Goal: Task Accomplishment & Management: Manage account settings

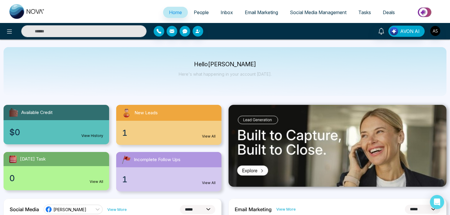
select select "*"
click at [197, 14] on span "People" at bounding box center [201, 12] width 15 height 6
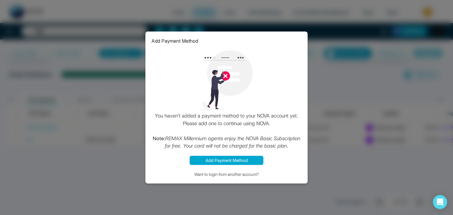
click at [228, 10] on div "Add Payment Method You haven't added a payment method to your NOVA account yet.…" at bounding box center [226, 107] width 453 height 215
click at [231, 160] on button "Add Payment Method" at bounding box center [226, 160] width 74 height 9
click at [240, 175] on button "Want to login from another account?" at bounding box center [226, 174] width 150 height 7
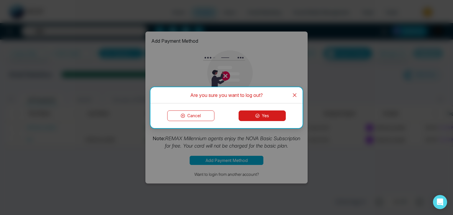
click at [260, 113] on button "Yes" at bounding box center [261, 116] width 47 height 11
